Goal: Task Accomplishment & Management: Use online tool/utility

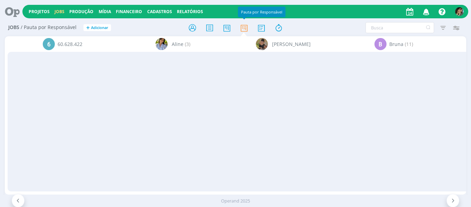
scroll to position [0, 954]
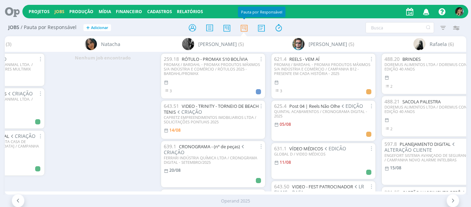
click at [41, 12] on link "Projetos" at bounding box center [39, 12] width 21 height 6
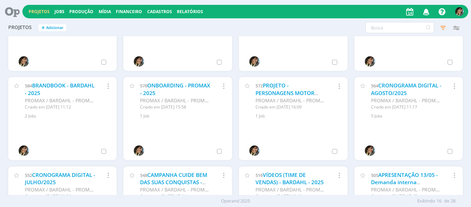
scroll to position [49, 0]
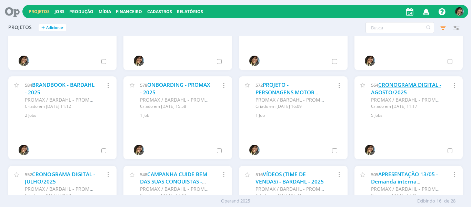
click at [389, 88] on link "CRONOGRAMA DIGITAL - AGOSTO/2025" at bounding box center [406, 88] width 70 height 15
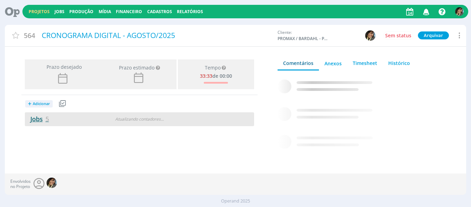
click at [45, 119] on link "Jobs 5" at bounding box center [37, 119] width 24 height 8
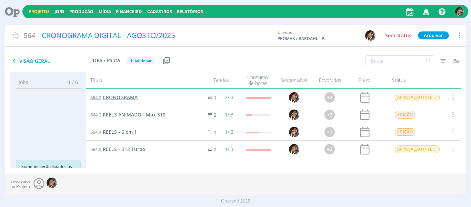
click at [115, 96] on span "CRONOGRAMA" at bounding box center [120, 97] width 35 height 7
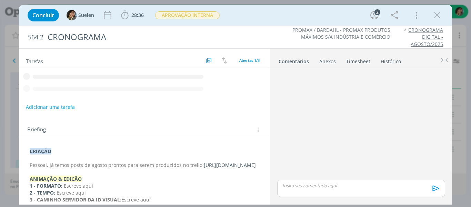
click at [52, 146] on div "CRIAÇÃO Pessoal, já temos posts de agosto prontos para serem produzidos no trel…" at bounding box center [144, 192] width 240 height 94
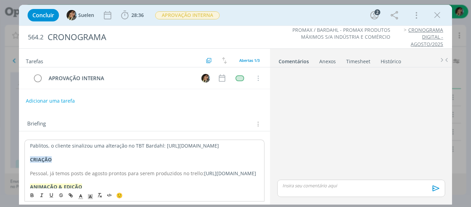
scroll to position [76, 0]
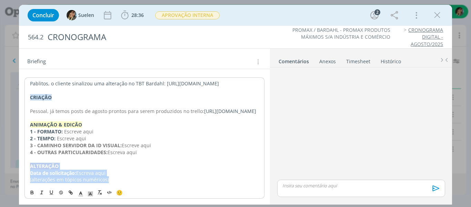
drag, startPoint x: 116, startPoint y: 183, endPoint x: 3, endPoint y: 165, distance: 114.2
click at [3, 165] on div "Concluir Suelen 28:36 Iniciar Apontar Data * 14/08/2025 Horas * 00:00 Tarefa Se…" at bounding box center [235, 103] width 471 height 207
copy div "﻿ALTERAÇÃO Data de solicitação: Escreva aqui (alterações em tópicos numéricos)"
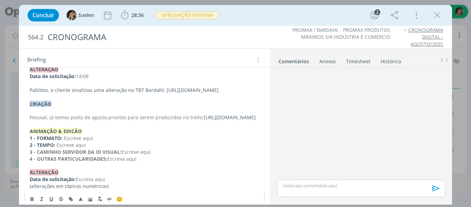
scroll to position [0, 0]
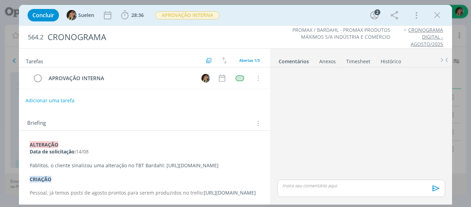
click at [70, 100] on button "Adicionar uma tarefa" at bounding box center [50, 101] width 49 height 12
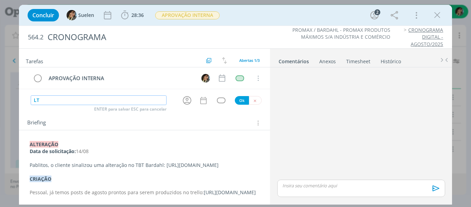
type input "L"
type input "ALTERAÇÃO CLIENTE"
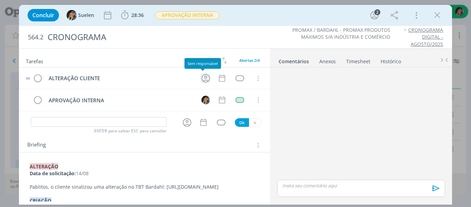
click at [202, 82] on icon "dialog" at bounding box center [205, 78] width 9 height 9
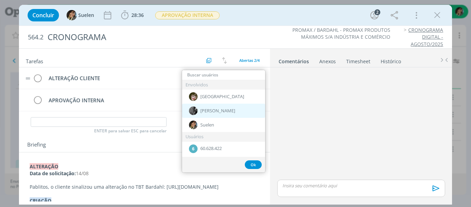
click at [206, 113] on span "[PERSON_NAME]" at bounding box center [217, 111] width 35 height 6
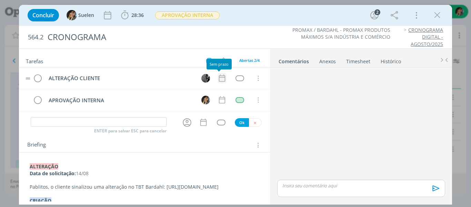
click at [219, 77] on icon "dialog" at bounding box center [222, 78] width 6 height 7
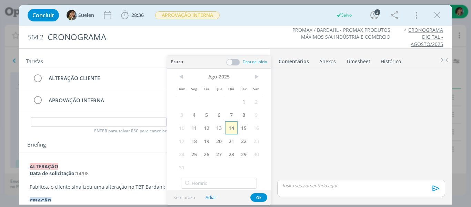
click at [230, 128] on span "14" at bounding box center [231, 127] width 12 height 13
click at [256, 194] on button "Ok" at bounding box center [258, 197] width 17 height 9
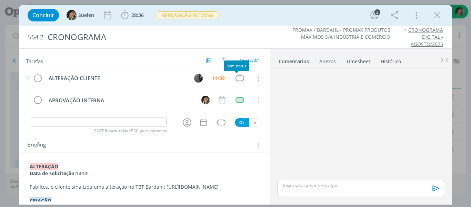
click at [236, 80] on div "dialog" at bounding box center [240, 78] width 9 height 6
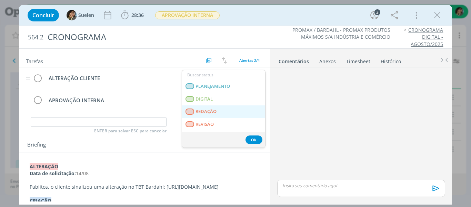
scroll to position [176, 0]
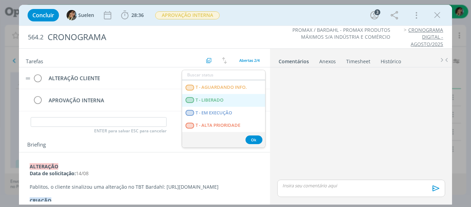
click at [217, 104] on LIBERADO "T - LIBERADO" at bounding box center [223, 100] width 83 height 13
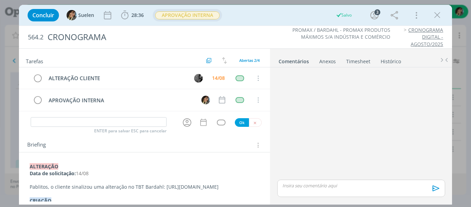
click at [210, 16] on span "APROVAÇÃO INTERNA" at bounding box center [187, 15] width 65 height 8
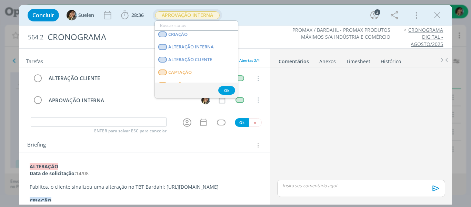
scroll to position [52, 0]
click at [205, 56] on CLIENTE "ALTERAÇÃO CLIENTE" at bounding box center [196, 60] width 83 height 13
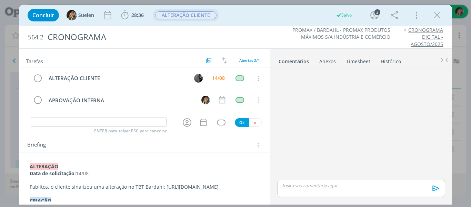
click at [58, 165] on strong "﻿ALTERAÇÃO" at bounding box center [44, 166] width 29 height 7
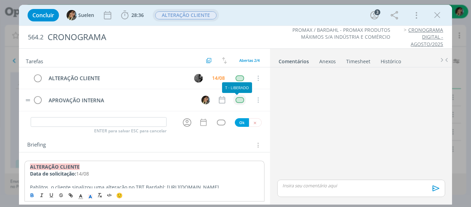
click at [239, 100] on div "dialog" at bounding box center [240, 100] width 9 height 6
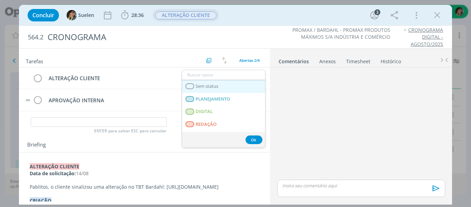
click at [237, 88] on link "Sem status" at bounding box center [223, 86] width 83 height 13
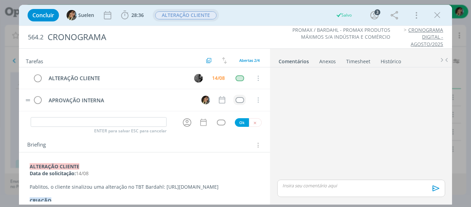
drag, startPoint x: 438, startPoint y: 17, endPoint x: 79, endPoint y: 156, distance: 384.8
click at [79, 156] on div "Concluir Suelen 28:36 Iniciar Apontar Data * 14/08/2025 Horas * 00:00 Tarefa Se…" at bounding box center [236, 104] width 434 height 199
click at [439, 14] on icon "dialog" at bounding box center [437, 15] width 10 height 10
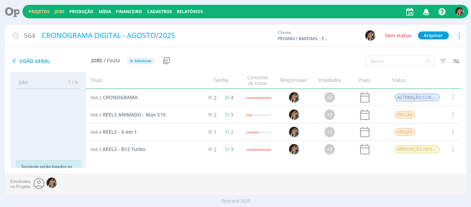
click at [56, 12] on link "Jobs" at bounding box center [60, 12] width 10 height 6
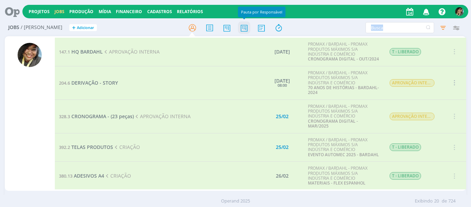
drag, startPoint x: 20, startPoint y: 99, endPoint x: 243, endPoint y: 30, distance: 233.5
click at [243, 30] on div "Jobs / Minha Pauta + Adicionar Filtros Filtrar Limpar Tipo Jobs e Tarefas Data …" at bounding box center [235, 114] width 471 height 191
click at [243, 30] on icon at bounding box center [244, 27] width 12 height 13
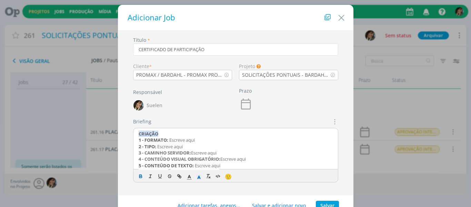
scroll to position [193, 0]
